Goal: Check status: Check status

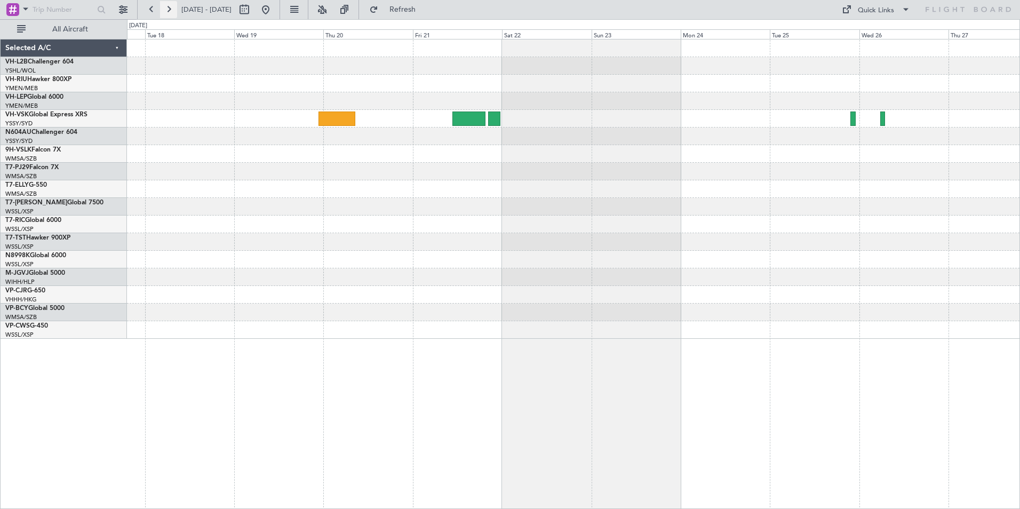
click at [171, 7] on button at bounding box center [168, 9] width 17 height 17
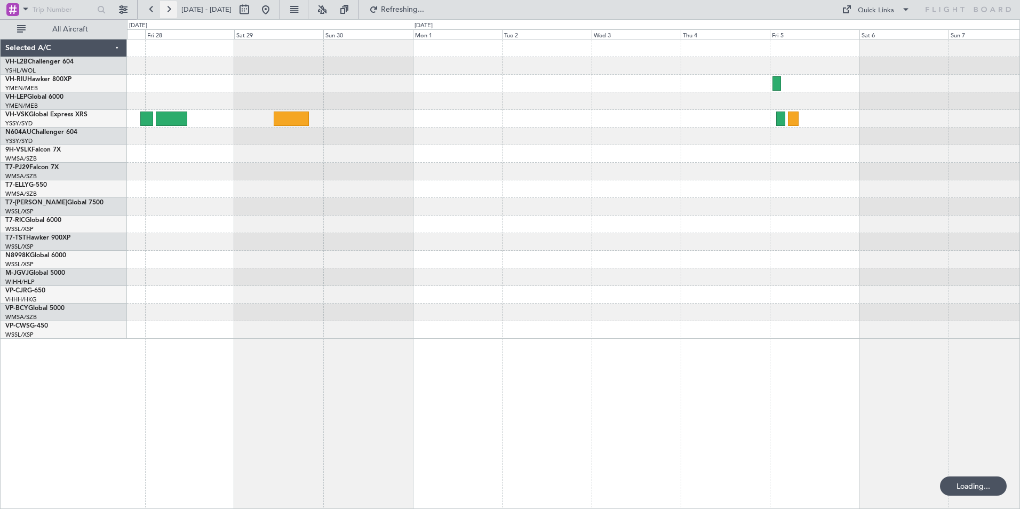
click at [171, 8] on button at bounding box center [168, 9] width 17 height 17
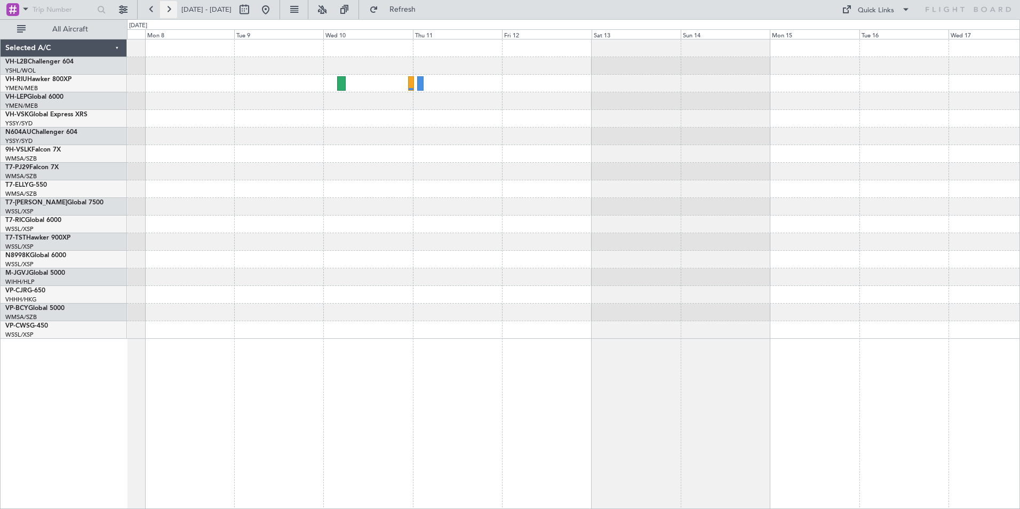
click at [171, 8] on button at bounding box center [168, 9] width 17 height 17
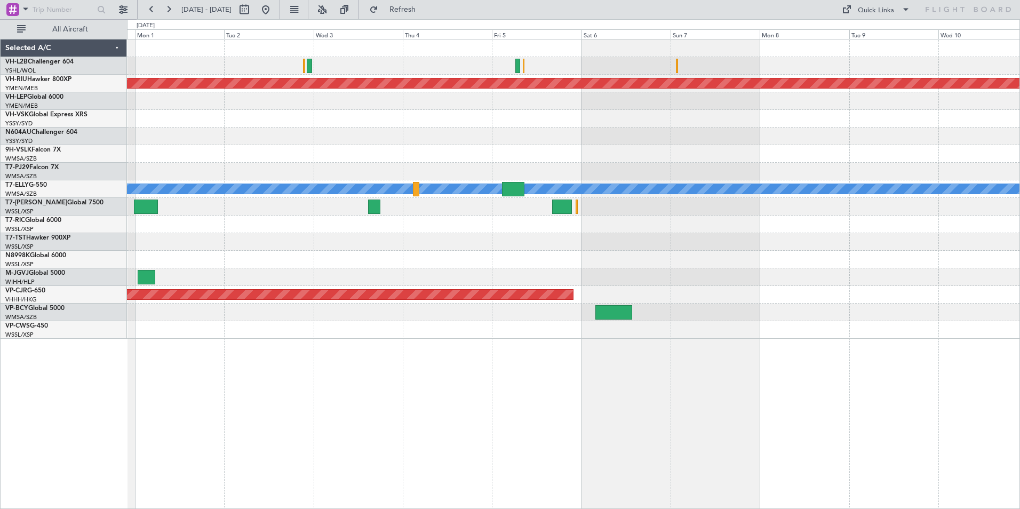
click at [0, 124] on html "[DATE] - [DATE] Refresh Quick Links All Aircraft Planned Maint [GEOGRAPHIC_DATA…" at bounding box center [510, 254] width 1020 height 509
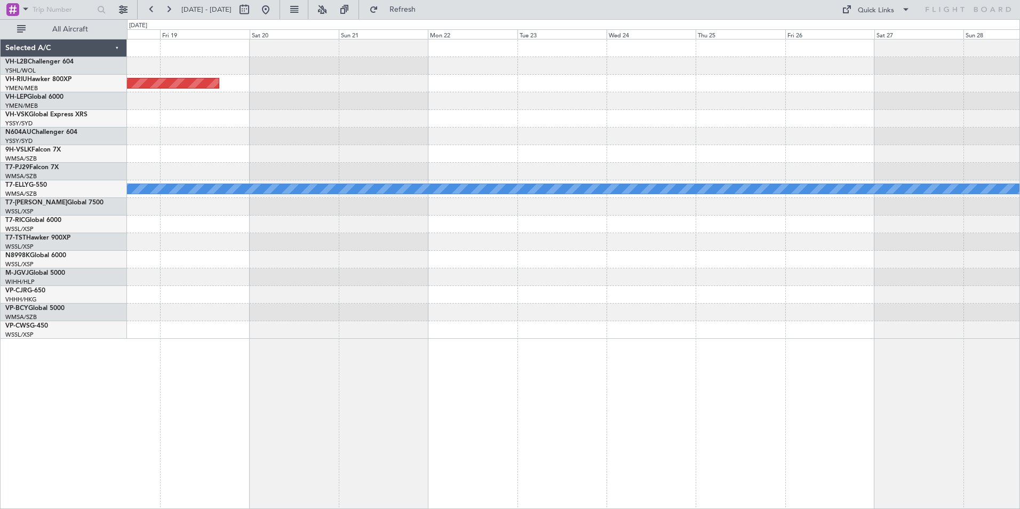
click at [0, 101] on html "[DATE] - [DATE] Refresh Quick Links All Aircraft Planned Maint [GEOGRAPHIC_DATA…" at bounding box center [510, 254] width 1020 height 509
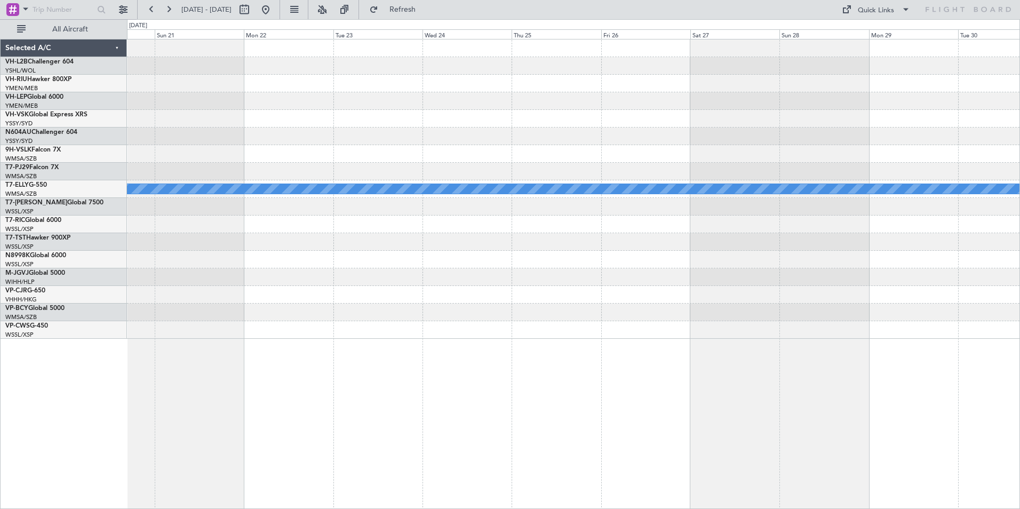
click at [0, 106] on html "[DATE] - [DATE] Refresh Quick Links All Aircraft Planned Maint [GEOGRAPHIC_DATA…" at bounding box center [510, 254] width 1020 height 509
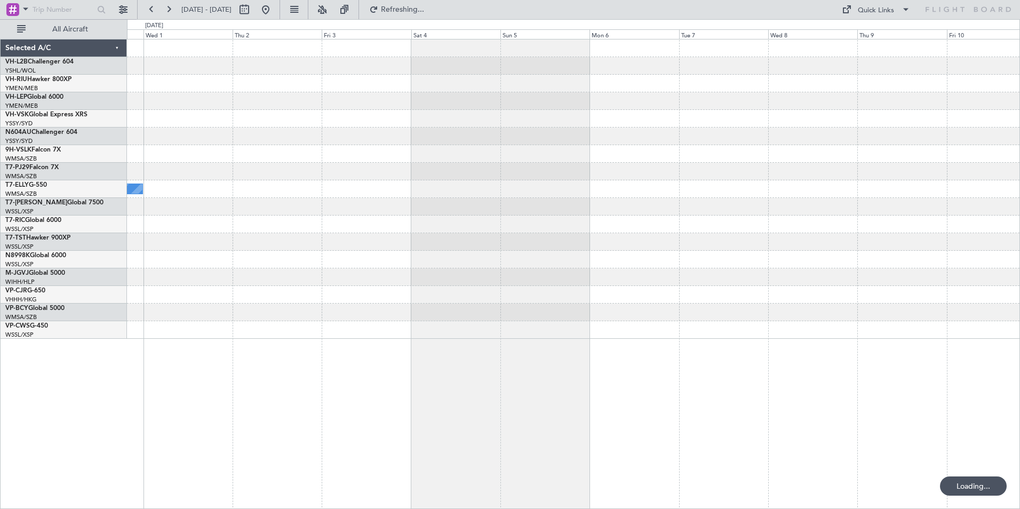
click at [38, 89] on div "[PERSON_NAME] Selected A/C VH-L2B Challenger 604 YSHL/WOL Wollongong VH-RIU Haw…" at bounding box center [510, 264] width 1020 height 490
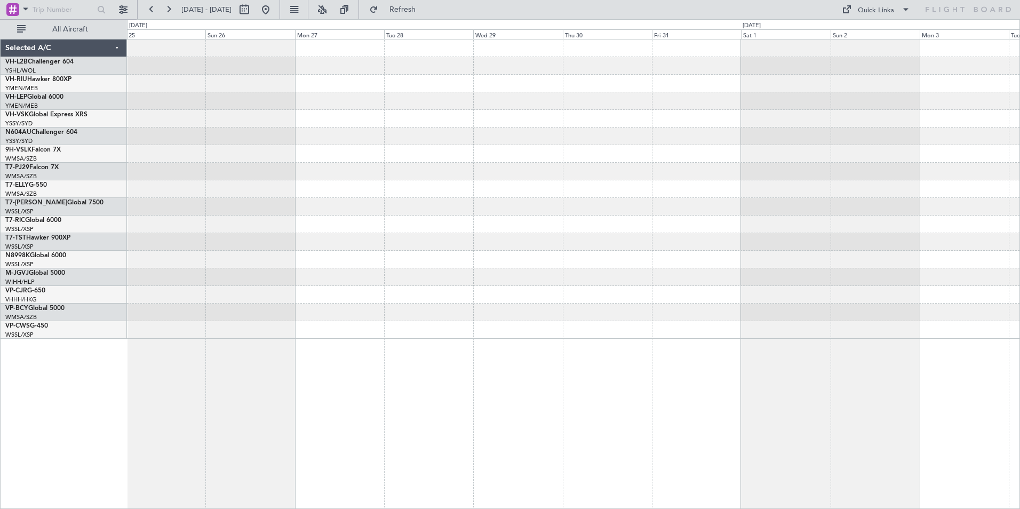
click at [173, 42] on div at bounding box center [573, 188] width 893 height 299
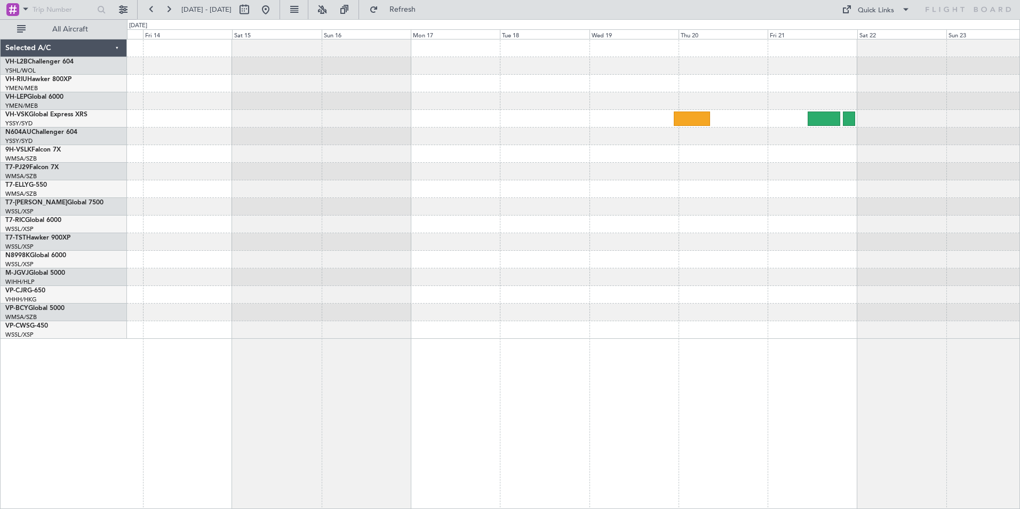
click at [274, 166] on div at bounding box center [573, 188] width 893 height 299
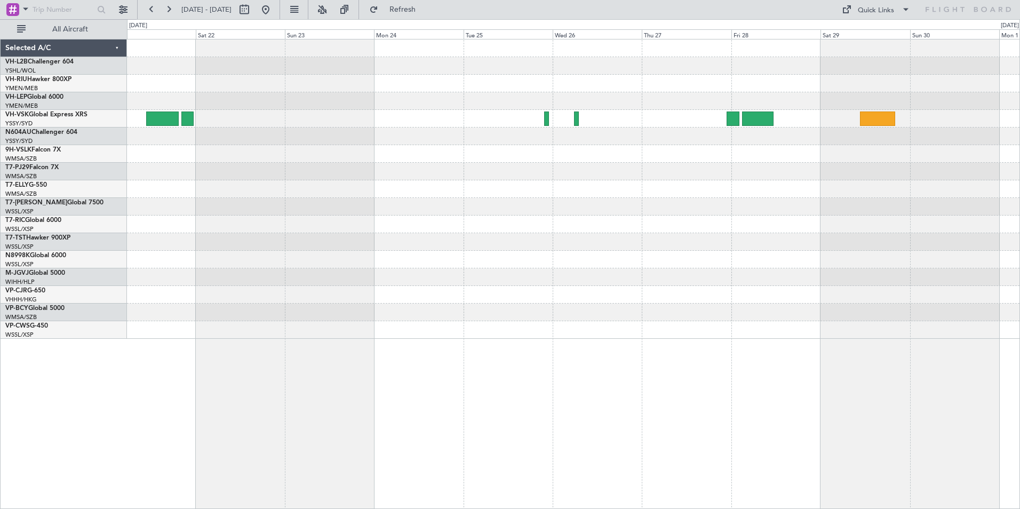
click at [188, 219] on div at bounding box center [573, 188] width 893 height 299
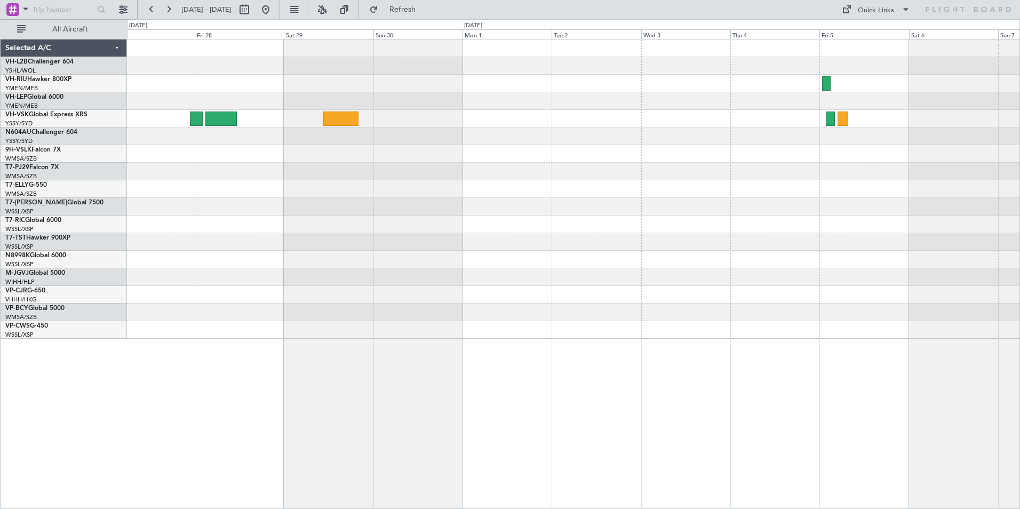
click at [164, 174] on div at bounding box center [573, 188] width 893 height 299
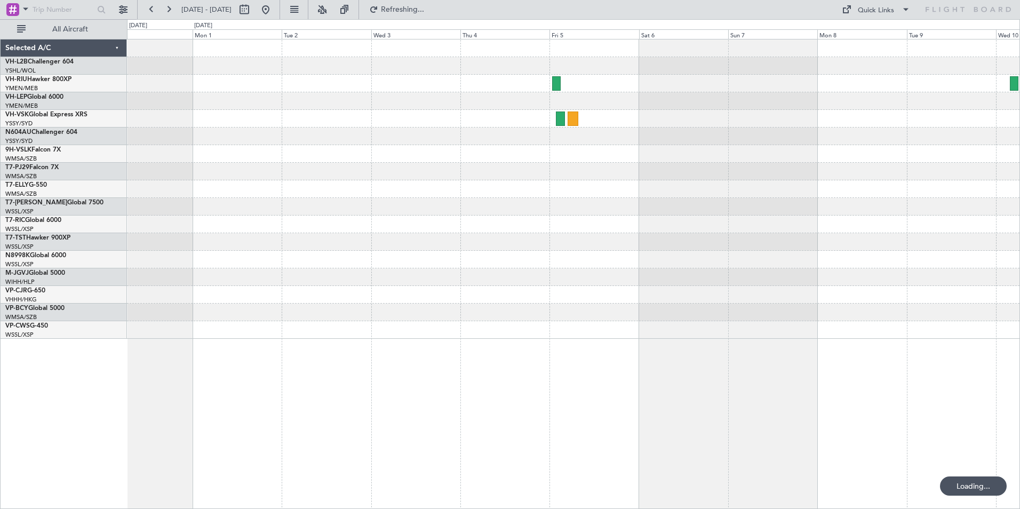
click at [12, 174] on div "Selected A/C VH-L2B Challenger 604 YSHL/WOL Wollongong VH-RIU Hawker 800XP YMEN…" at bounding box center [510, 264] width 1020 height 490
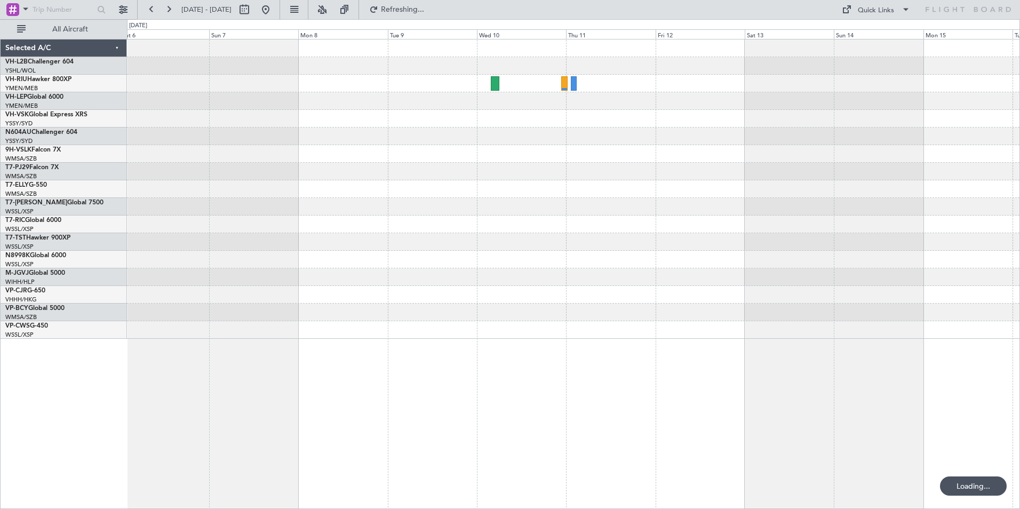
click at [512, 149] on div at bounding box center [573, 188] width 893 height 299
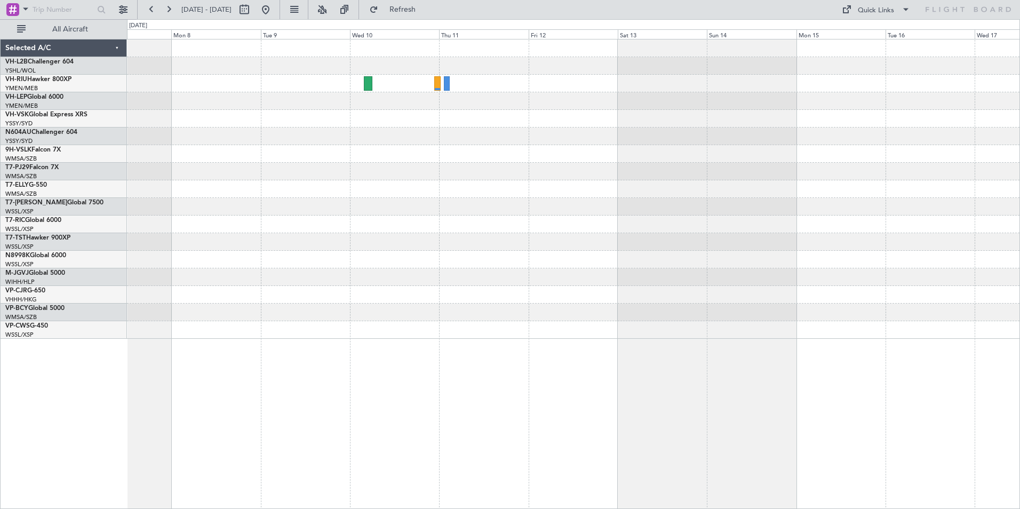
click at [217, 160] on div at bounding box center [573, 188] width 893 height 299
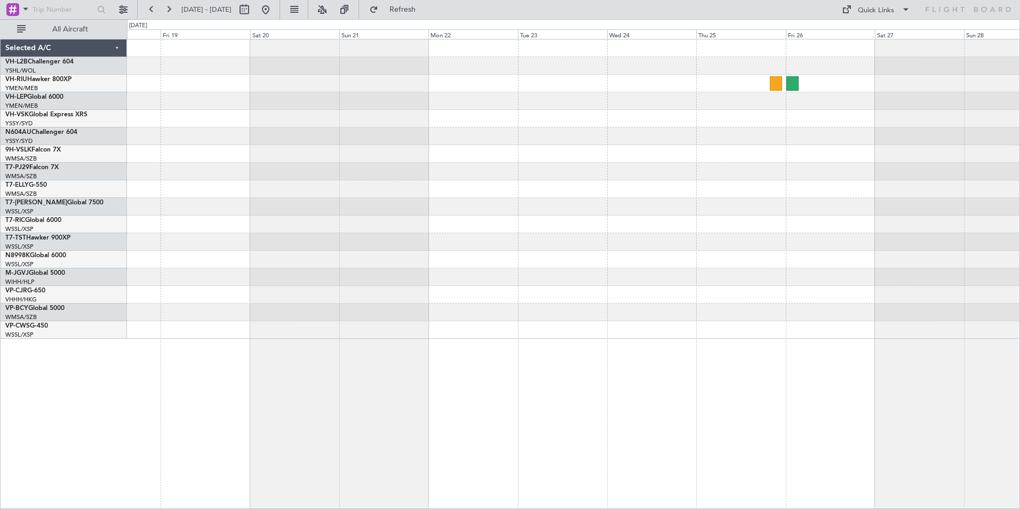
click at [0, 110] on html "[DATE] - [DATE] Refresh Quick Links All Aircraft Selected A/C VH-L2B Challenger…" at bounding box center [510, 254] width 1020 height 509
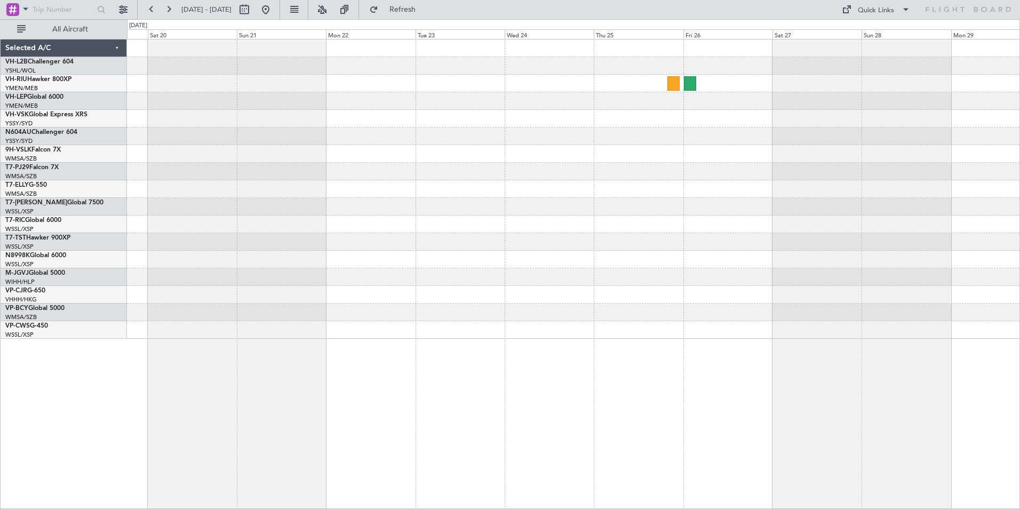
click at [147, 141] on div at bounding box center [573, 137] width 893 height 18
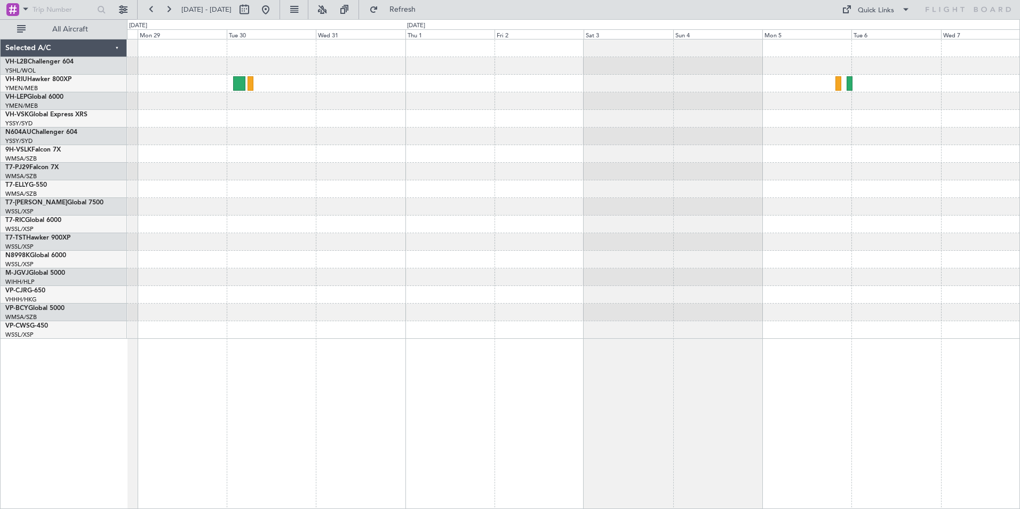
click at [293, 135] on div at bounding box center [573, 188] width 893 height 299
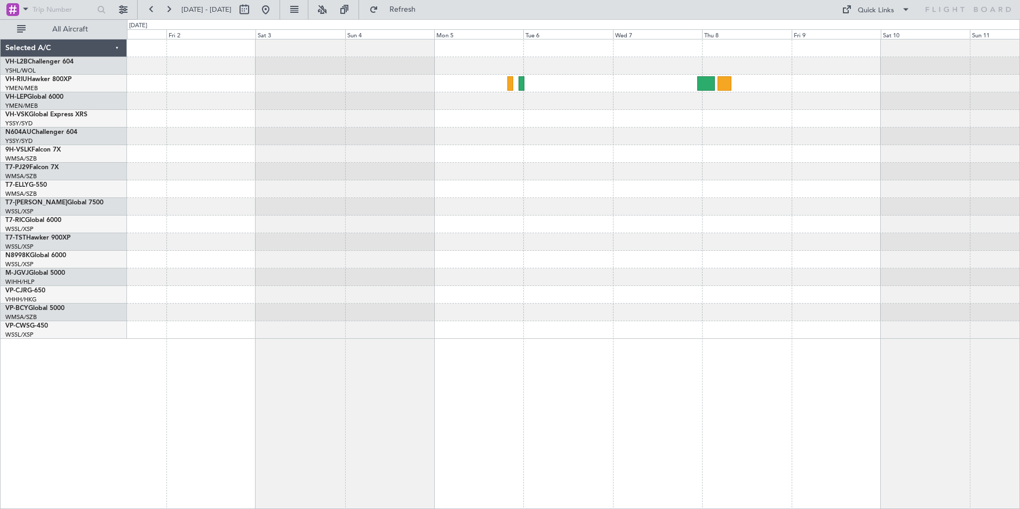
click at [499, 215] on div at bounding box center [573, 188] width 893 height 299
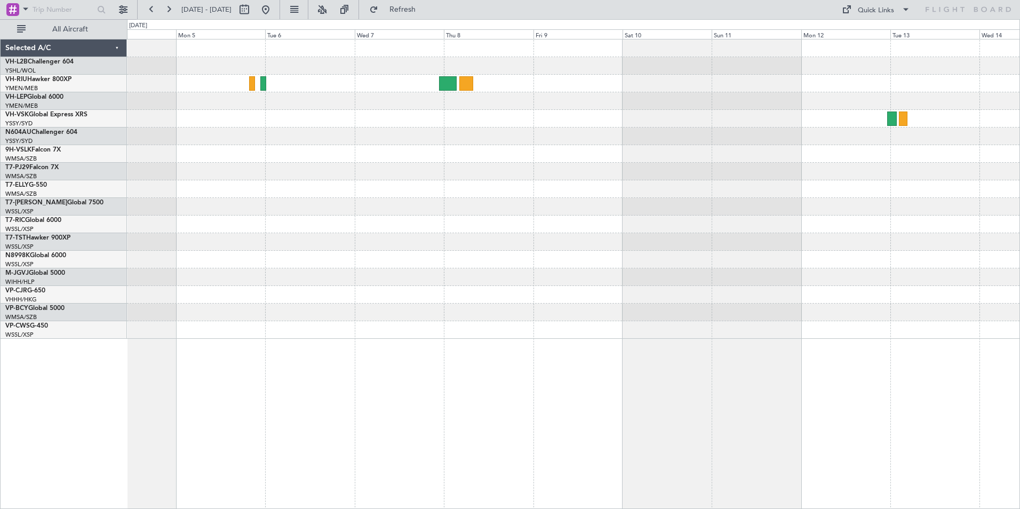
click at [669, 201] on div at bounding box center [573, 207] width 893 height 18
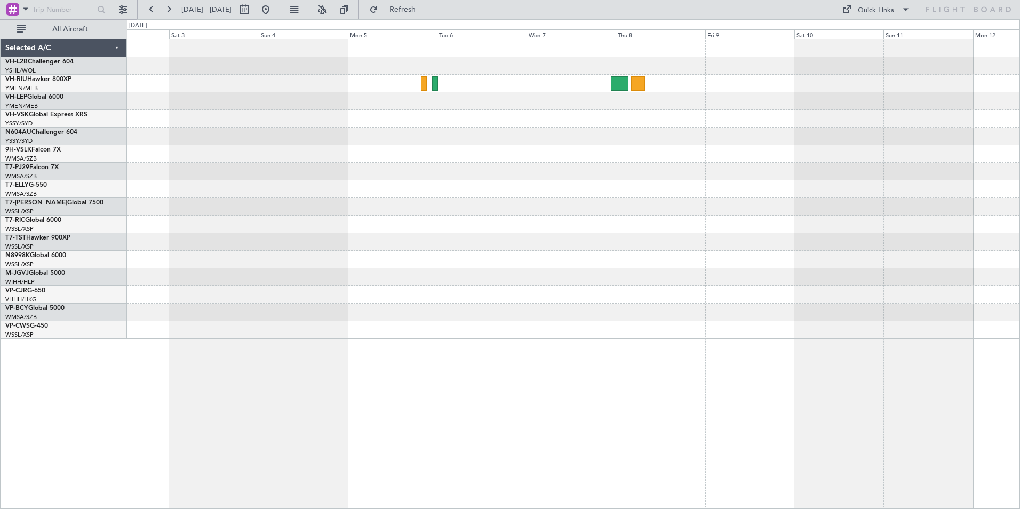
click at [649, 196] on div at bounding box center [573, 189] width 893 height 18
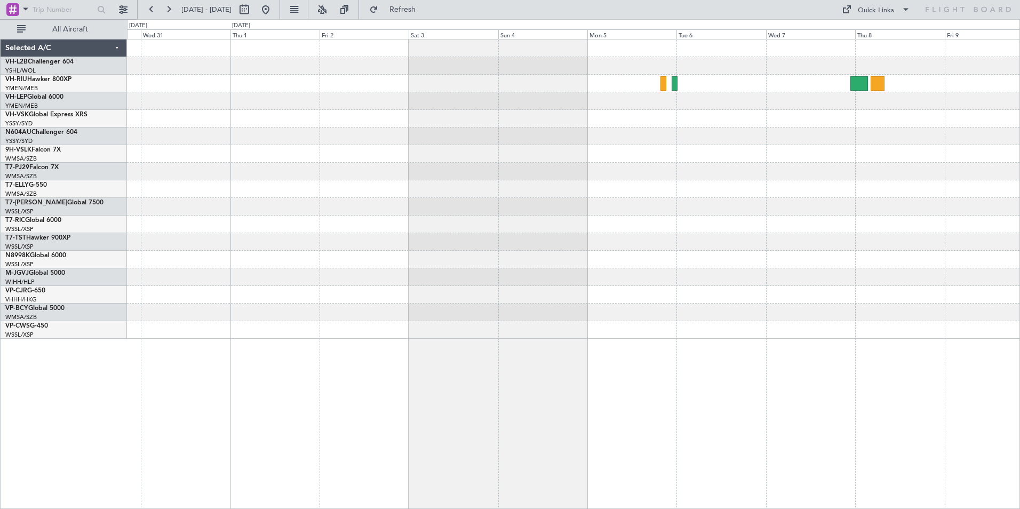
click at [516, 182] on div at bounding box center [573, 188] width 893 height 299
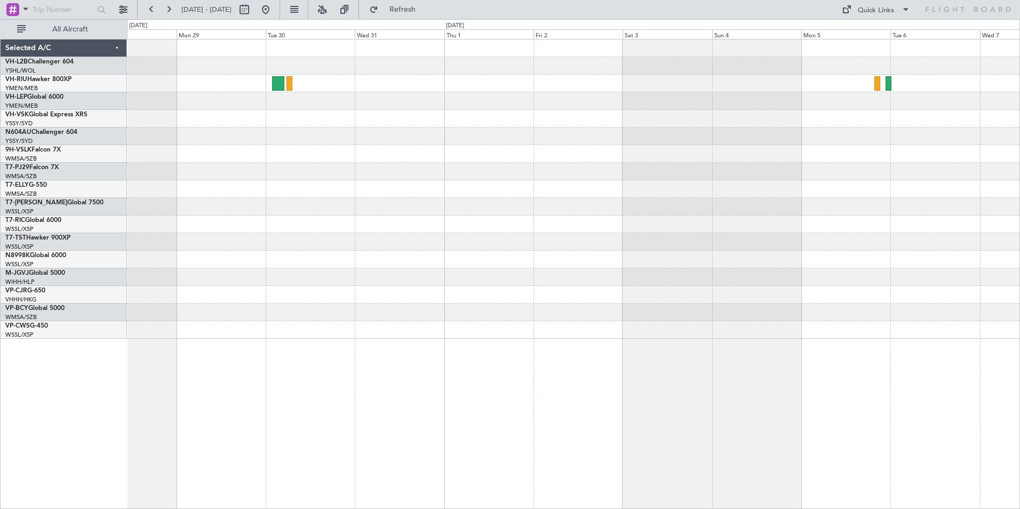
click at [562, 196] on div at bounding box center [573, 189] width 893 height 18
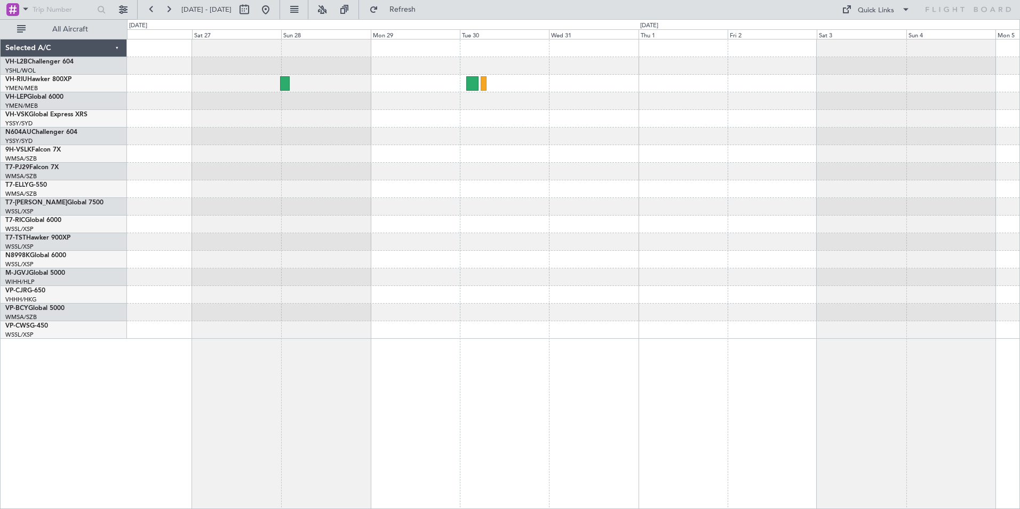
click at [514, 186] on div at bounding box center [573, 189] width 893 height 18
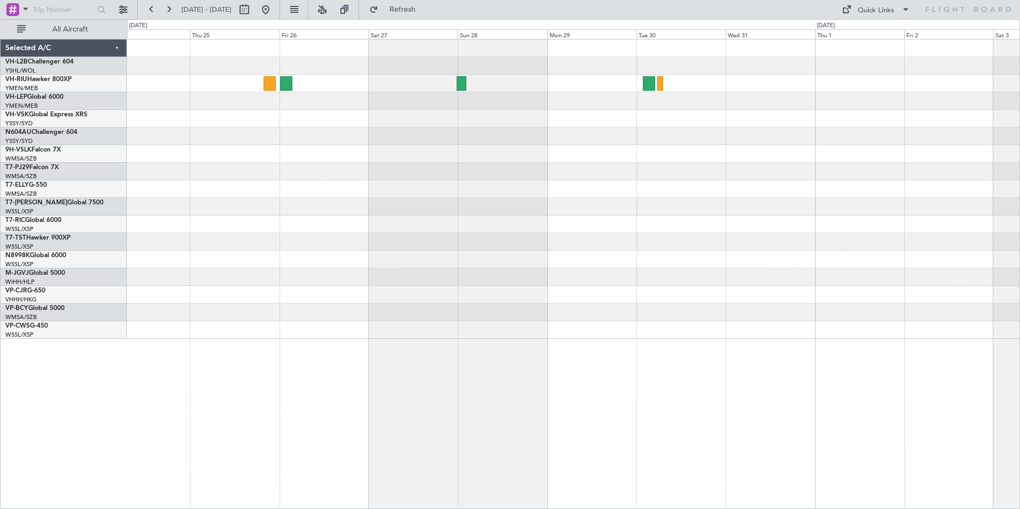
click at [551, 181] on div at bounding box center [573, 189] width 893 height 18
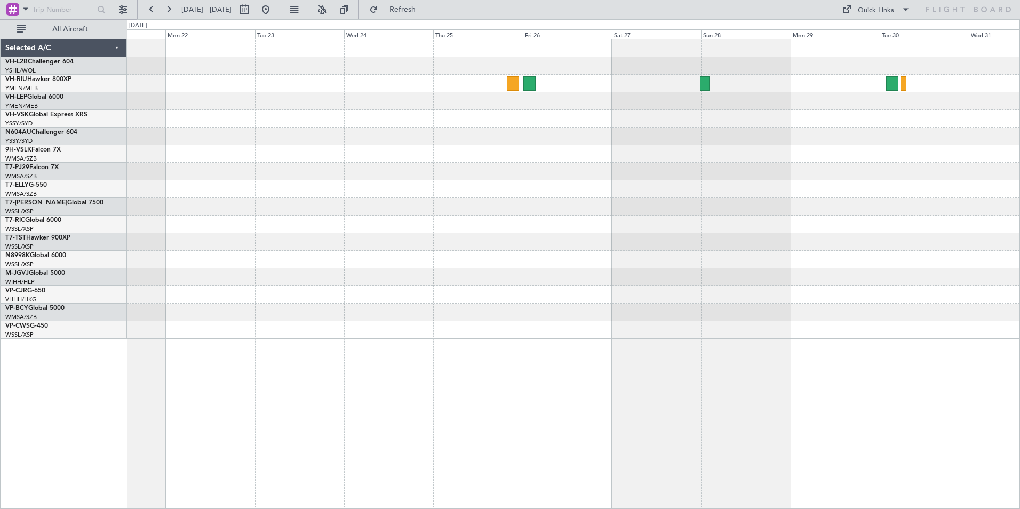
click at [538, 181] on div at bounding box center [573, 188] width 893 height 299
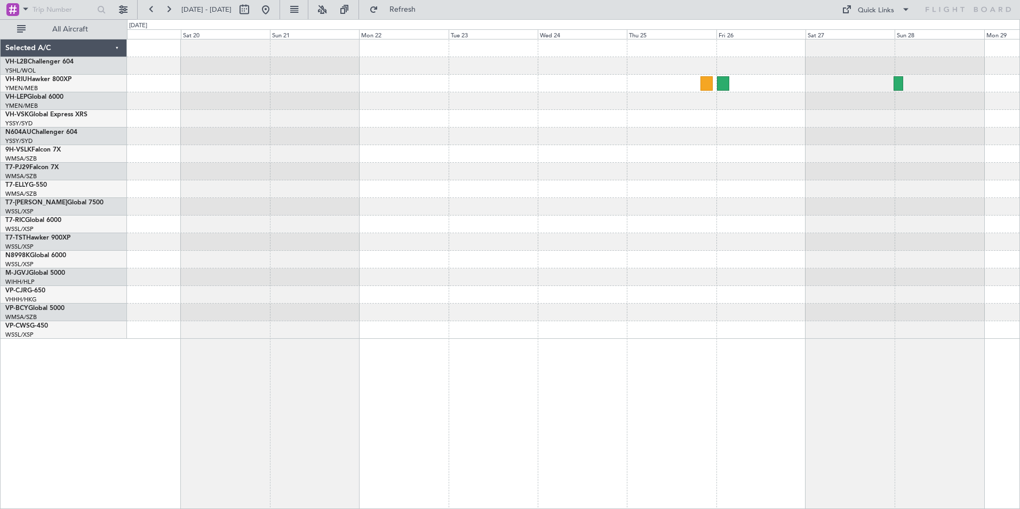
click at [794, 178] on div at bounding box center [573, 172] width 893 height 18
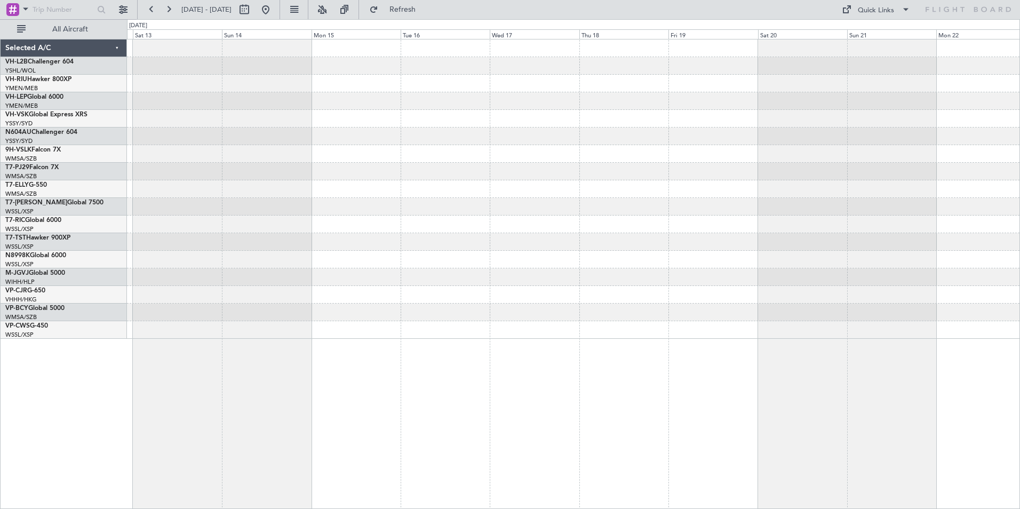
click at [793, 144] on div at bounding box center [573, 137] width 893 height 18
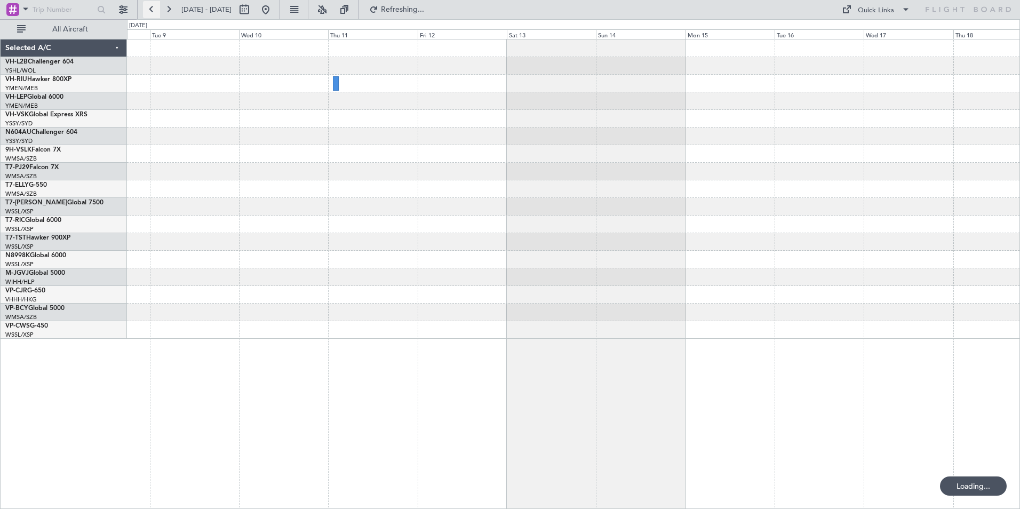
click at [152, 6] on button at bounding box center [151, 9] width 17 height 17
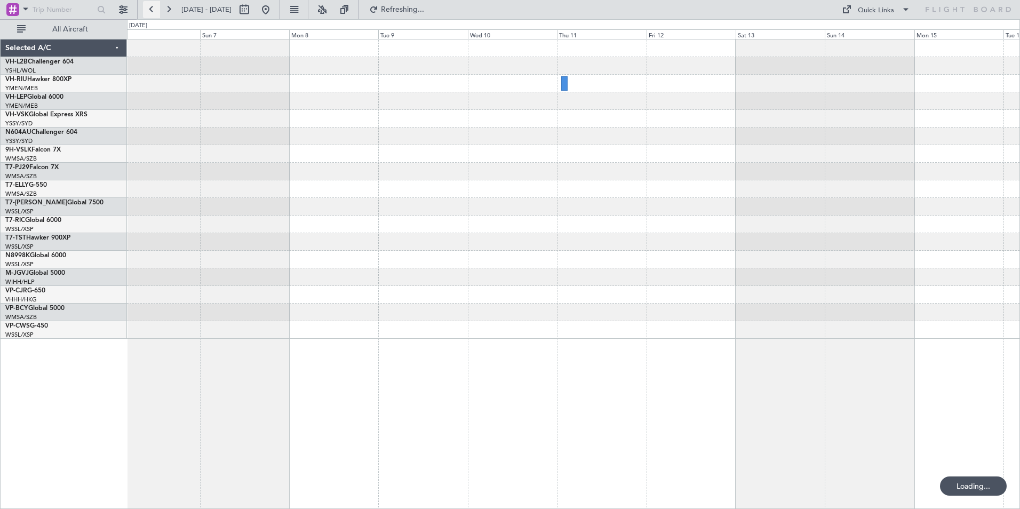
click at [152, 6] on button at bounding box center [151, 9] width 17 height 17
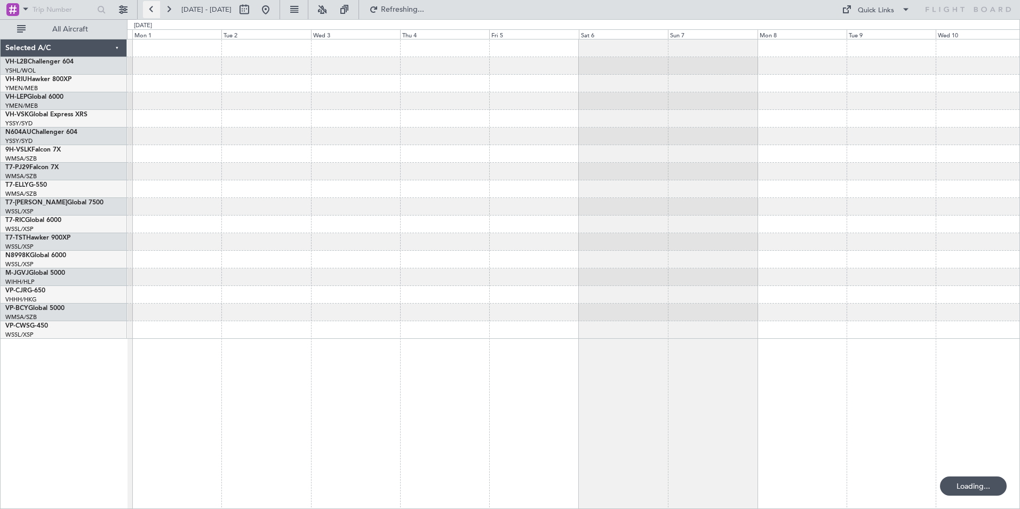
click at [152, 6] on button at bounding box center [151, 9] width 17 height 17
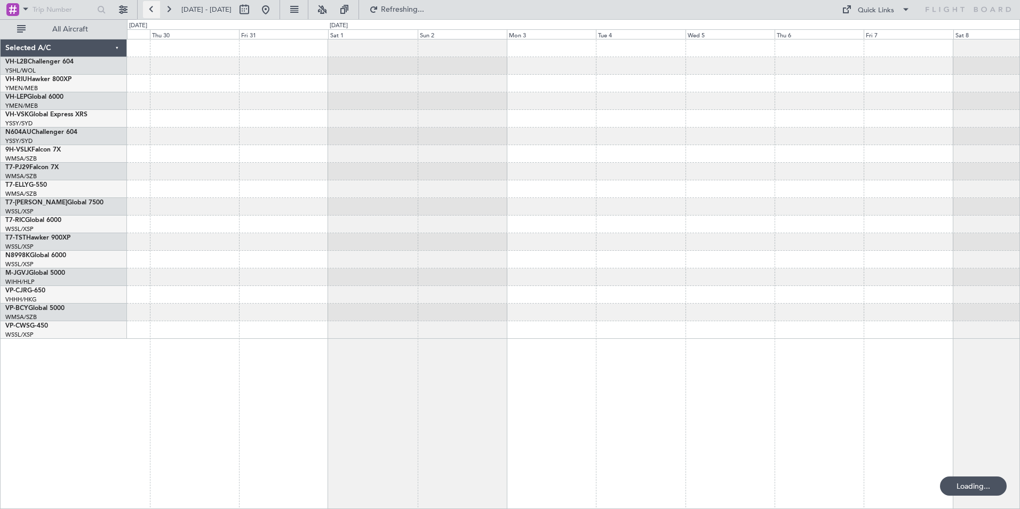
click at [152, 6] on button at bounding box center [151, 9] width 17 height 17
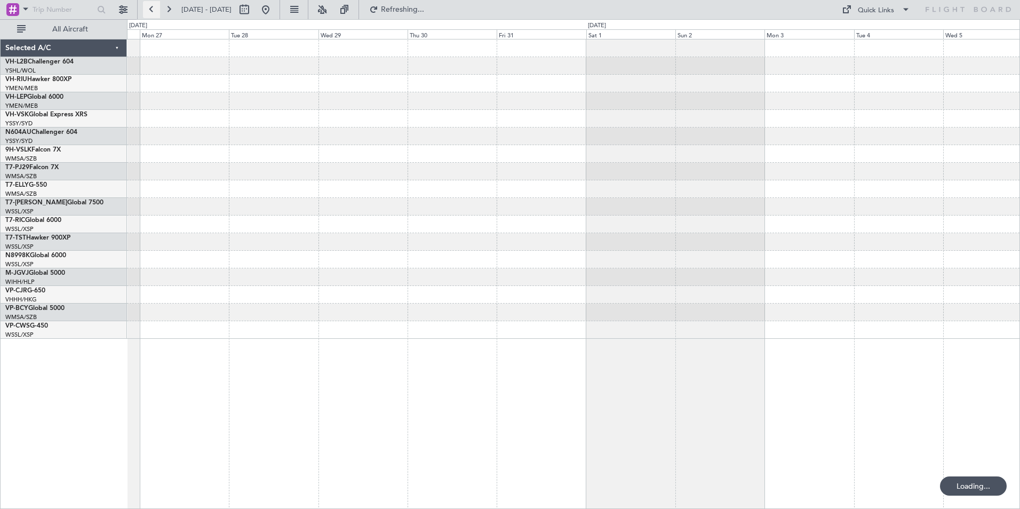
click at [152, 6] on button at bounding box center [151, 9] width 17 height 17
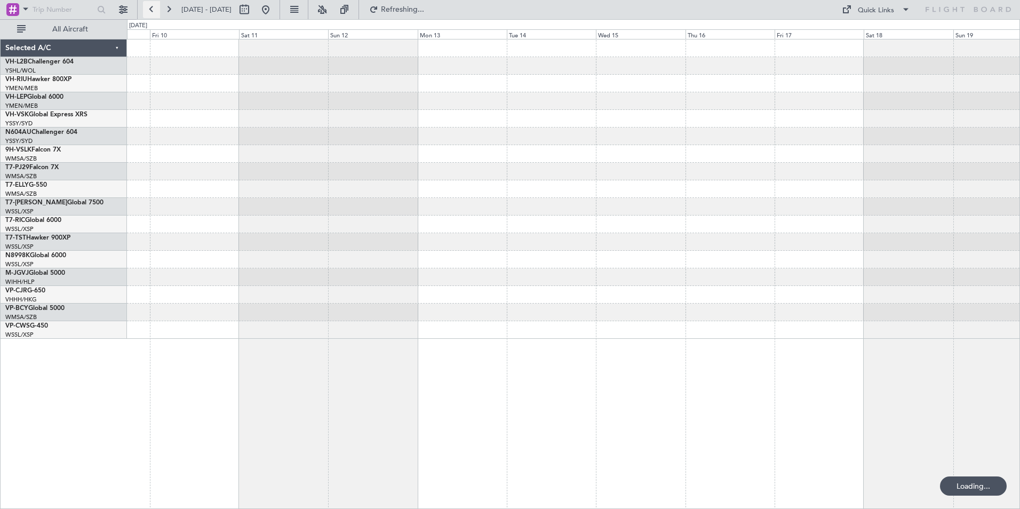
click at [152, 6] on button at bounding box center [151, 9] width 17 height 17
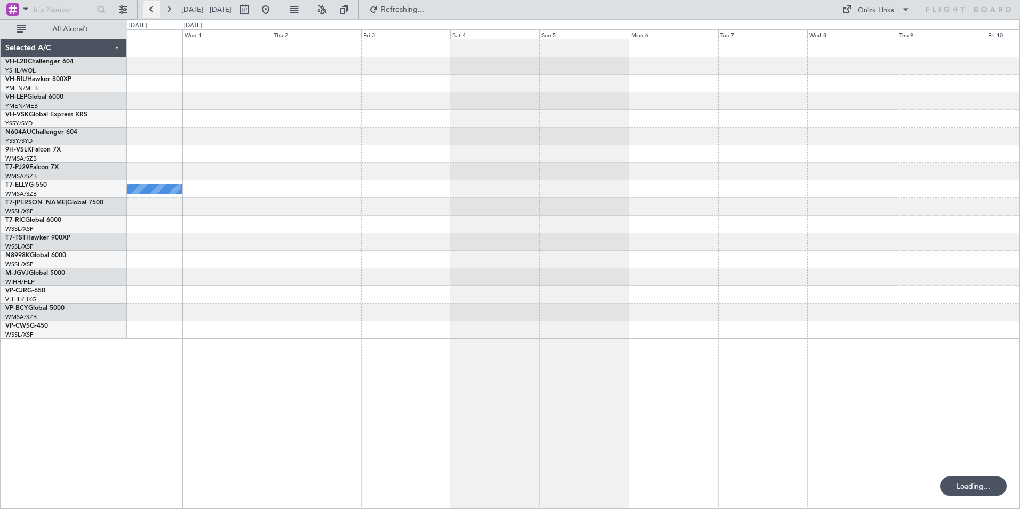
click at [152, 6] on button at bounding box center [151, 9] width 17 height 17
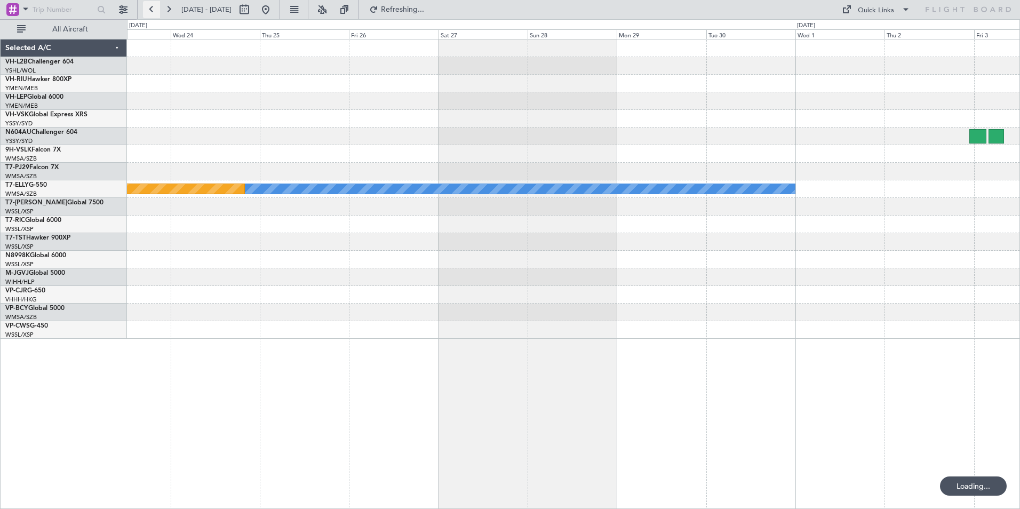
click at [152, 6] on button at bounding box center [151, 9] width 17 height 17
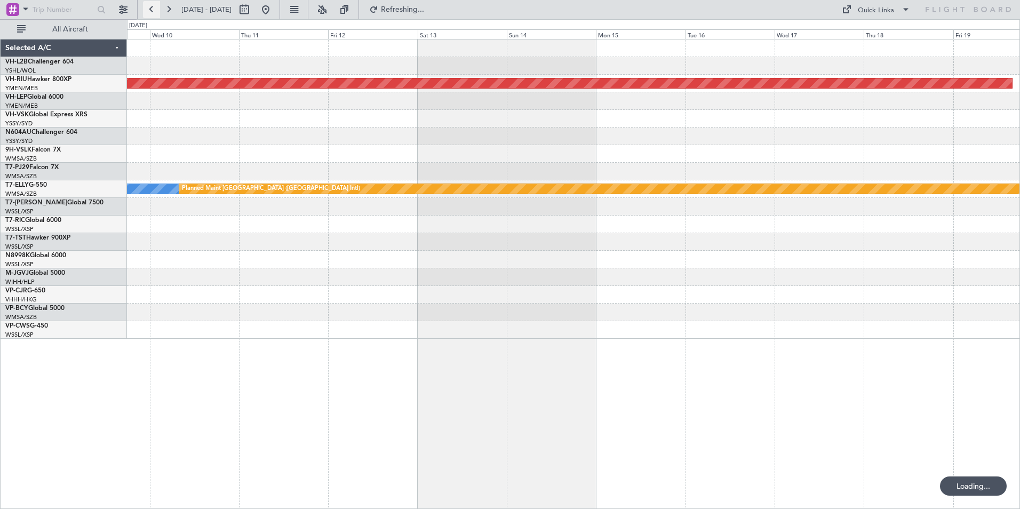
click at [152, 6] on button at bounding box center [151, 9] width 17 height 17
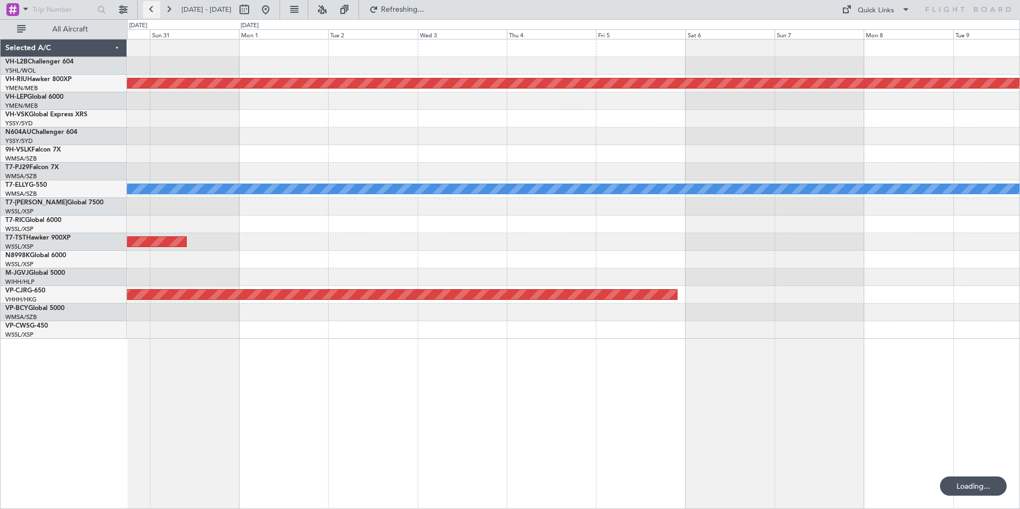
click at [152, 6] on button at bounding box center [151, 9] width 17 height 17
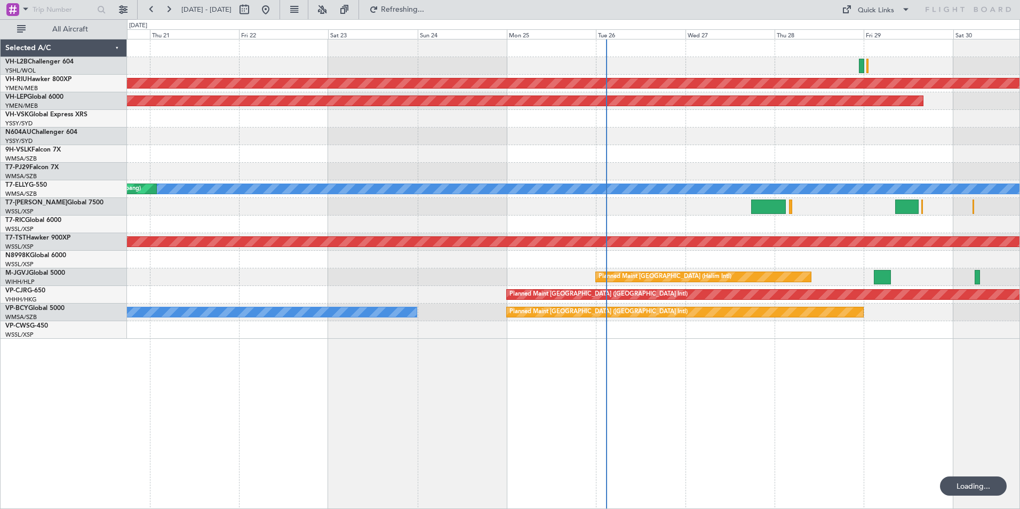
click at [237, 160] on div at bounding box center [573, 154] width 893 height 18
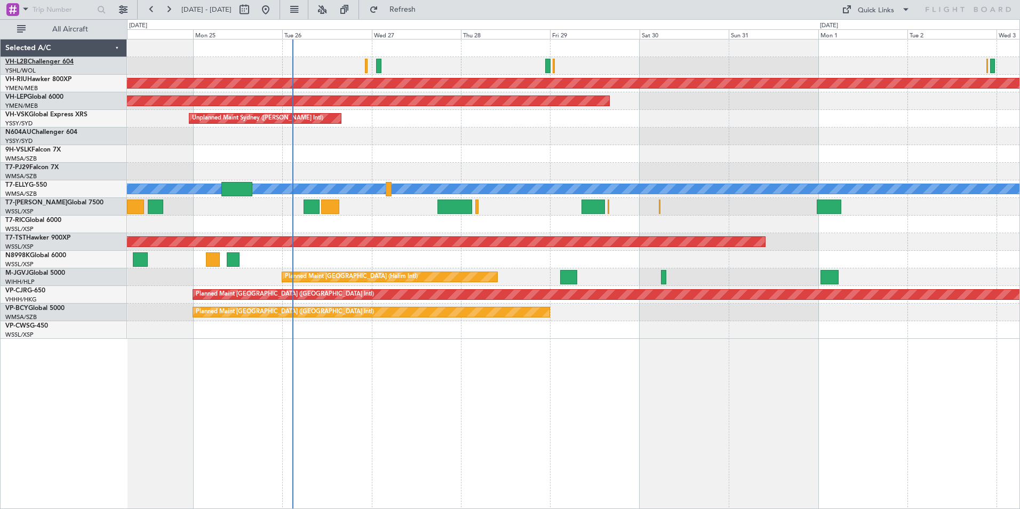
click at [39, 62] on link "VH-L2B Challenger 604" at bounding box center [39, 62] width 68 height 6
